Goal: Task Accomplishment & Management: Manage account settings

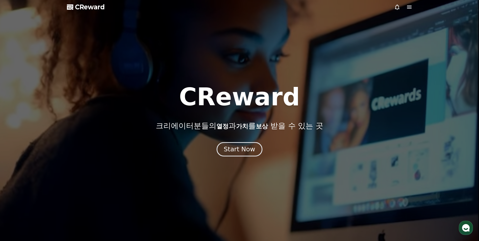
click at [241, 144] on button "Start Now" at bounding box center [240, 149] width 46 height 14
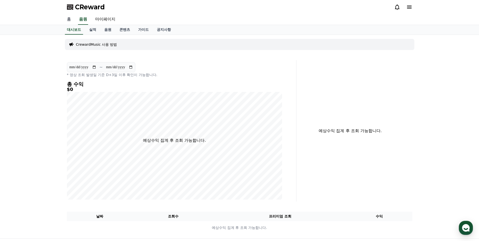
click at [69, 18] on link "홈" at bounding box center [69, 19] width 12 height 11
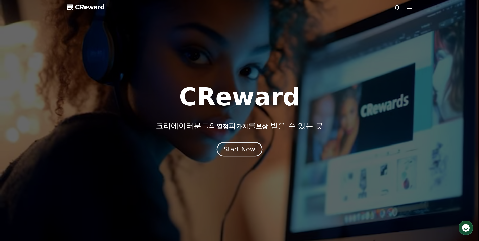
click at [239, 151] on div "Start Now" at bounding box center [239, 149] width 31 height 9
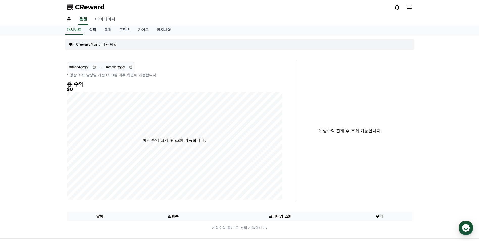
click at [107, 21] on link "마이페이지" at bounding box center [105, 19] width 28 height 11
select select "**********"
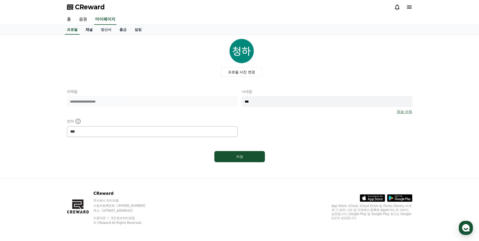
click at [88, 32] on link "채널" at bounding box center [89, 30] width 15 height 10
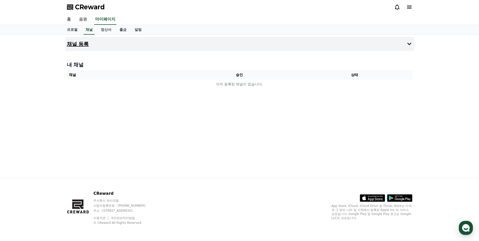
click at [114, 44] on button "채널 등록" at bounding box center [240, 44] width 350 height 14
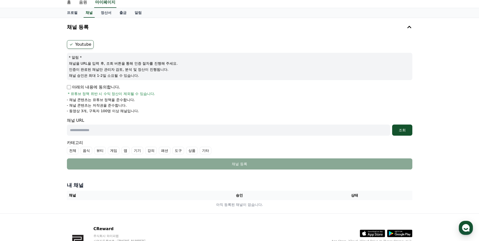
scroll to position [25, 0]
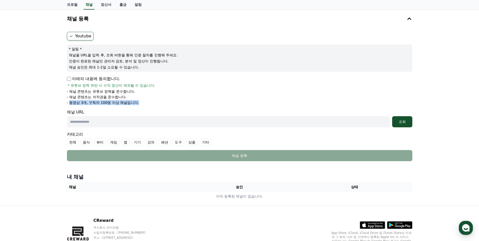
drag, startPoint x: 71, startPoint y: 103, endPoint x: 139, endPoint y: 103, distance: 68.2
click at [139, 103] on li "- 동영상 3개, 구독자 100명 이상 채널입니다." at bounding box center [240, 102] width 346 height 5
drag, startPoint x: 139, startPoint y: 103, endPoint x: 180, endPoint y: 103, distance: 41.2
click at [180, 103] on li "- 동영상 3개, 구독자 100명 이상 채널입니다." at bounding box center [240, 102] width 346 height 5
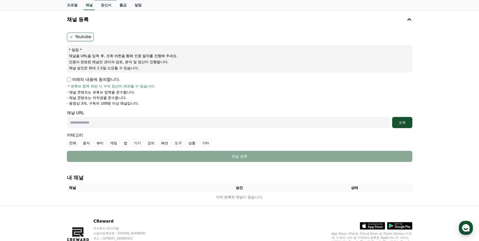
scroll to position [0, 0]
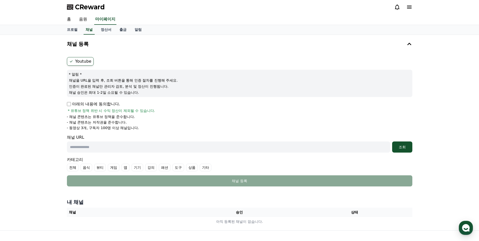
click at [436, 62] on div "채널 등록 Youtube * 알림 * 채널을 URL을 입력 후, 조회 버튼을 통해 인증 절차를 진행해 주세요. 인증이 완료된 채널만 관리자 검…" at bounding box center [239, 133] width 479 height 196
